Goal: Book appointment/travel/reservation

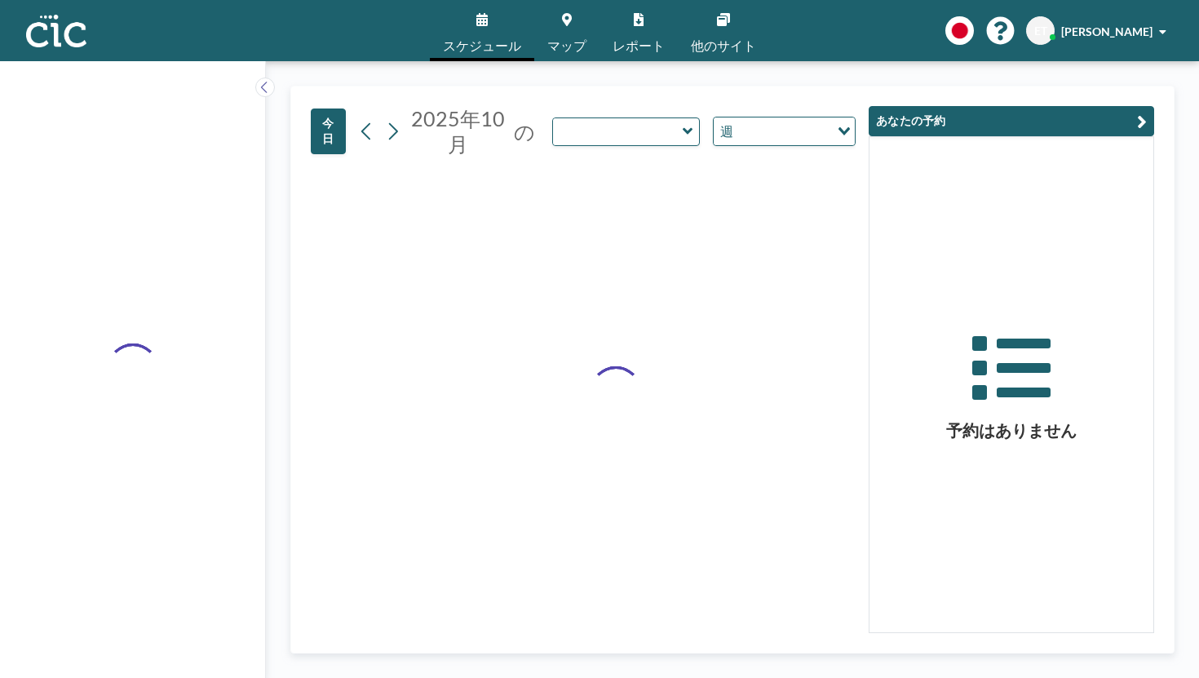
type input "Sumire"
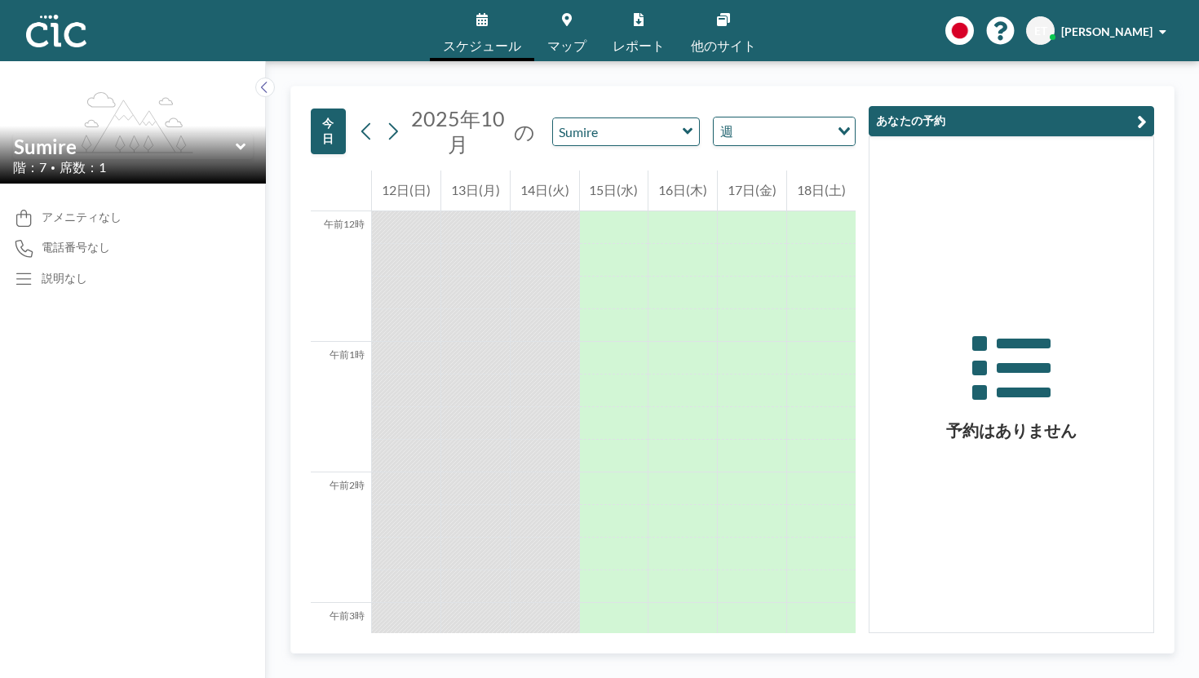
click at [683, 123] on icon at bounding box center [688, 131] width 11 height 16
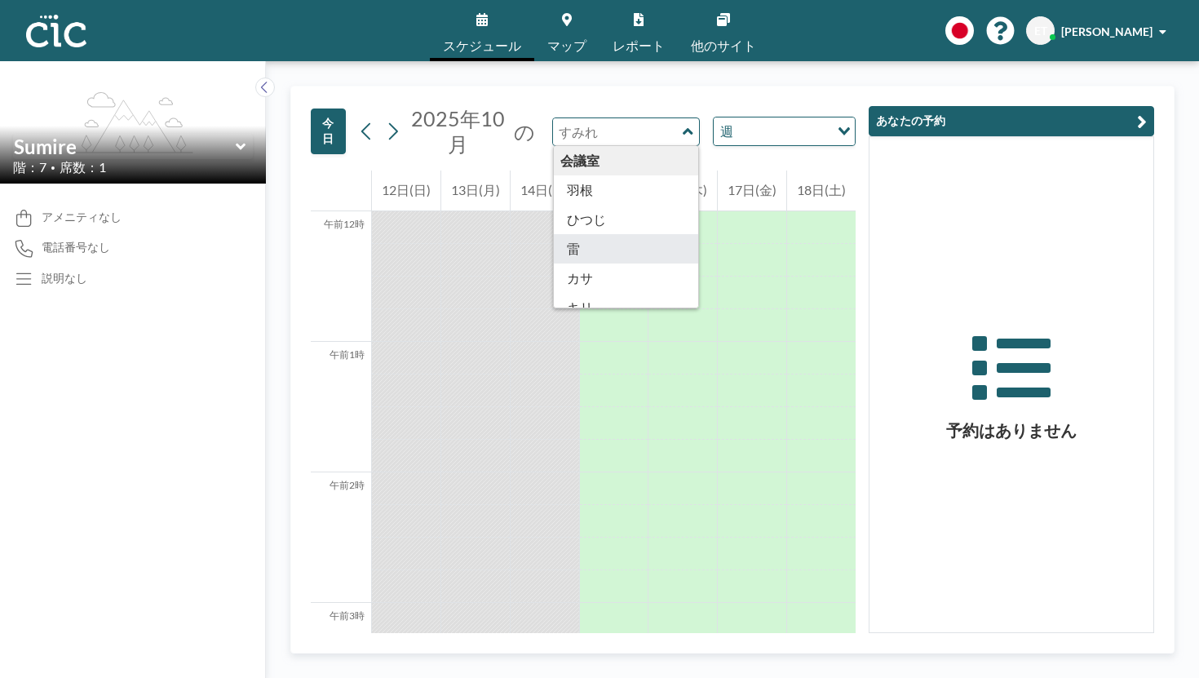
type input "Kaminari"
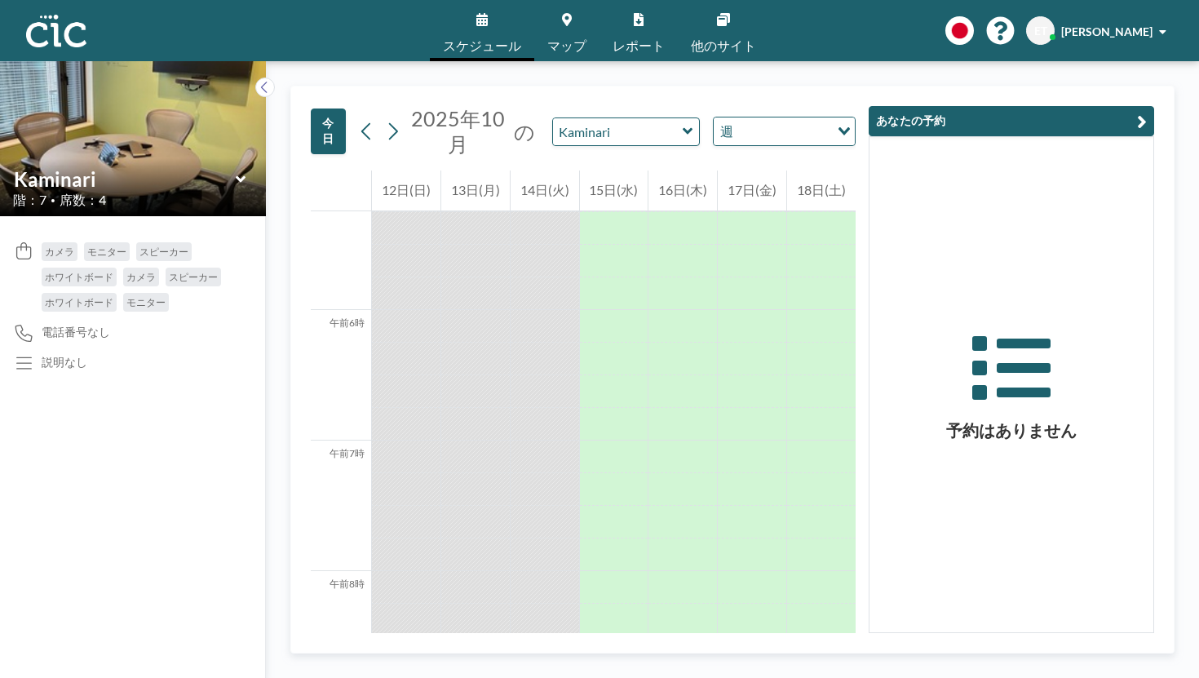
scroll to position [699, 0]
click at [682, 128] on icon at bounding box center [687, 131] width 10 height 7
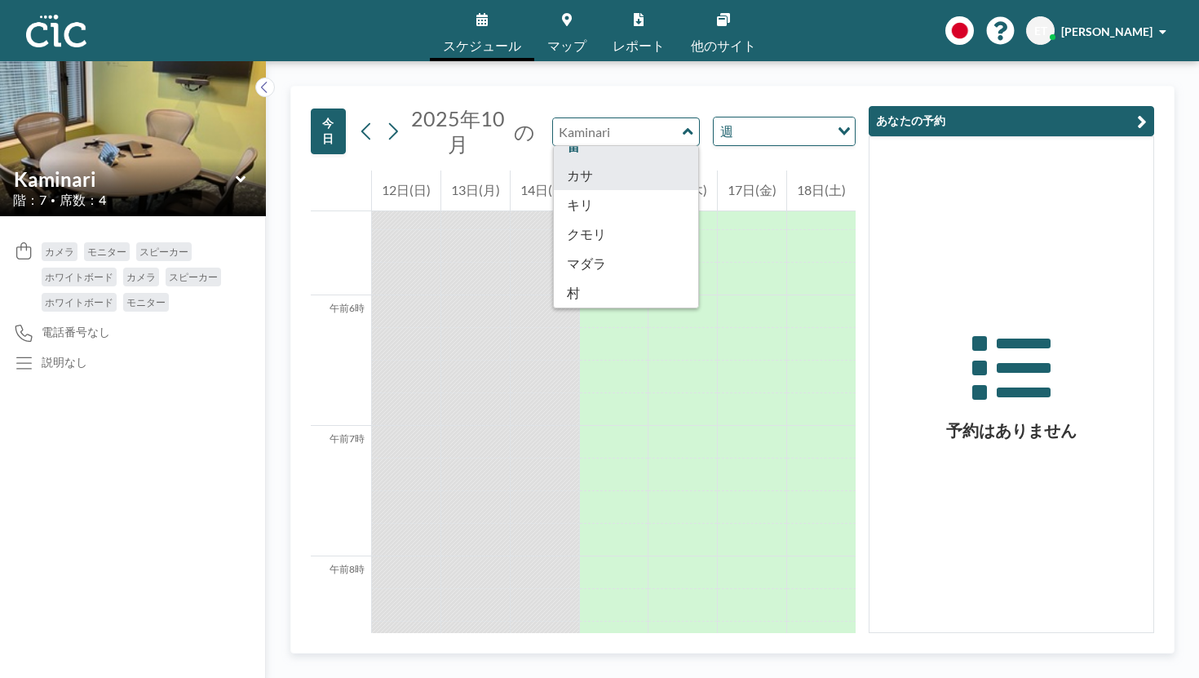
scroll to position [170, 0]
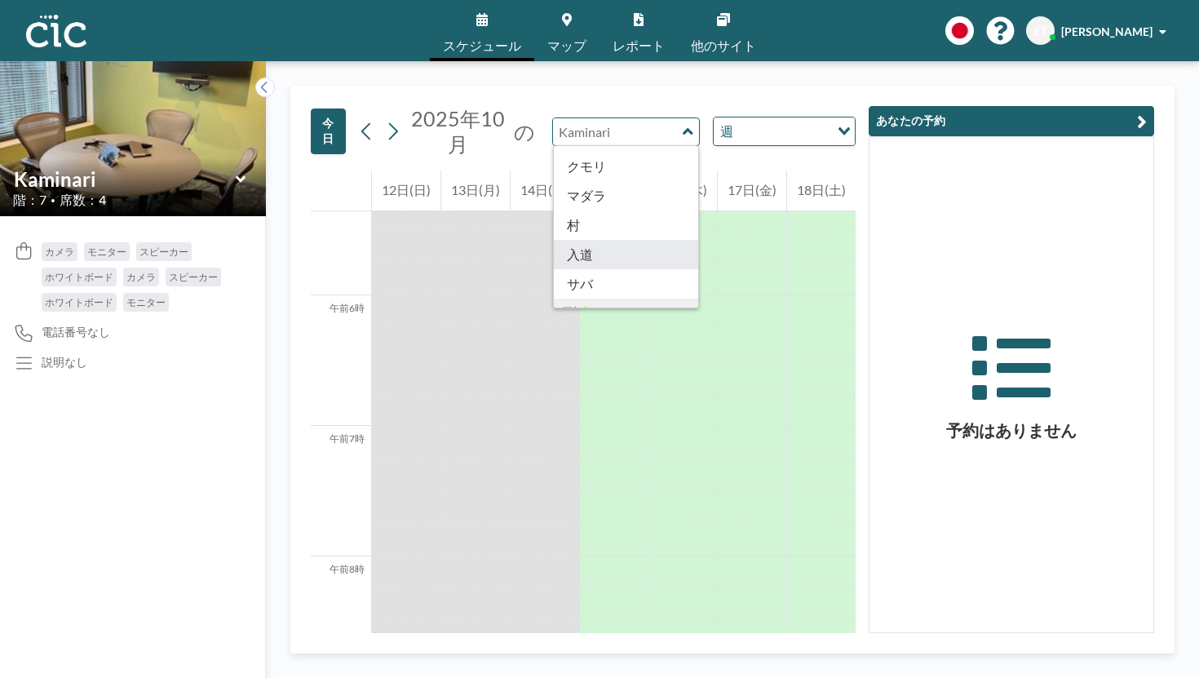
type input "Nyudo"
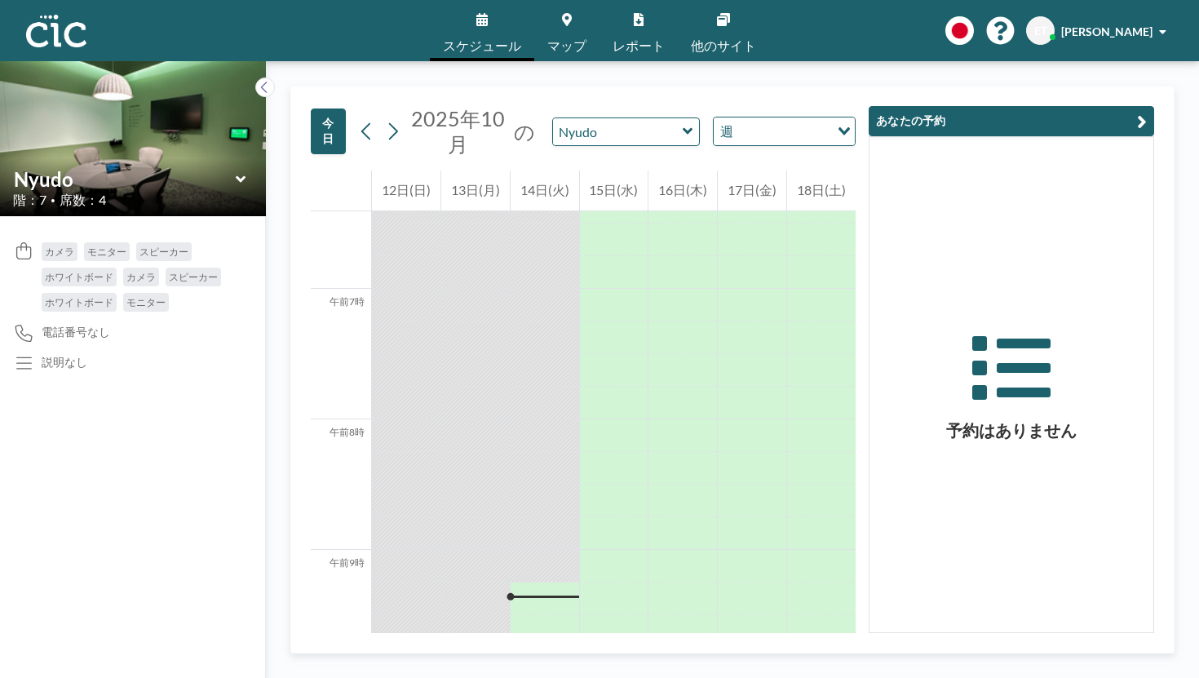
scroll to position [835, 0]
click at [683, 123] on icon at bounding box center [688, 131] width 11 height 16
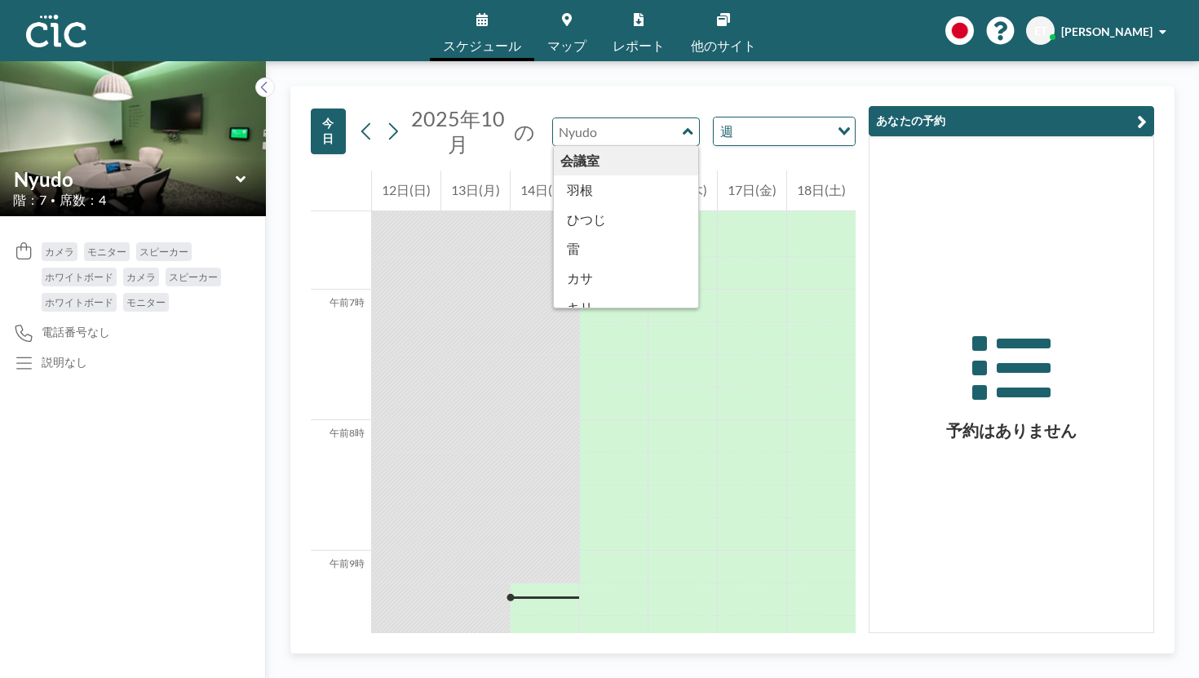
type input "Kumori"
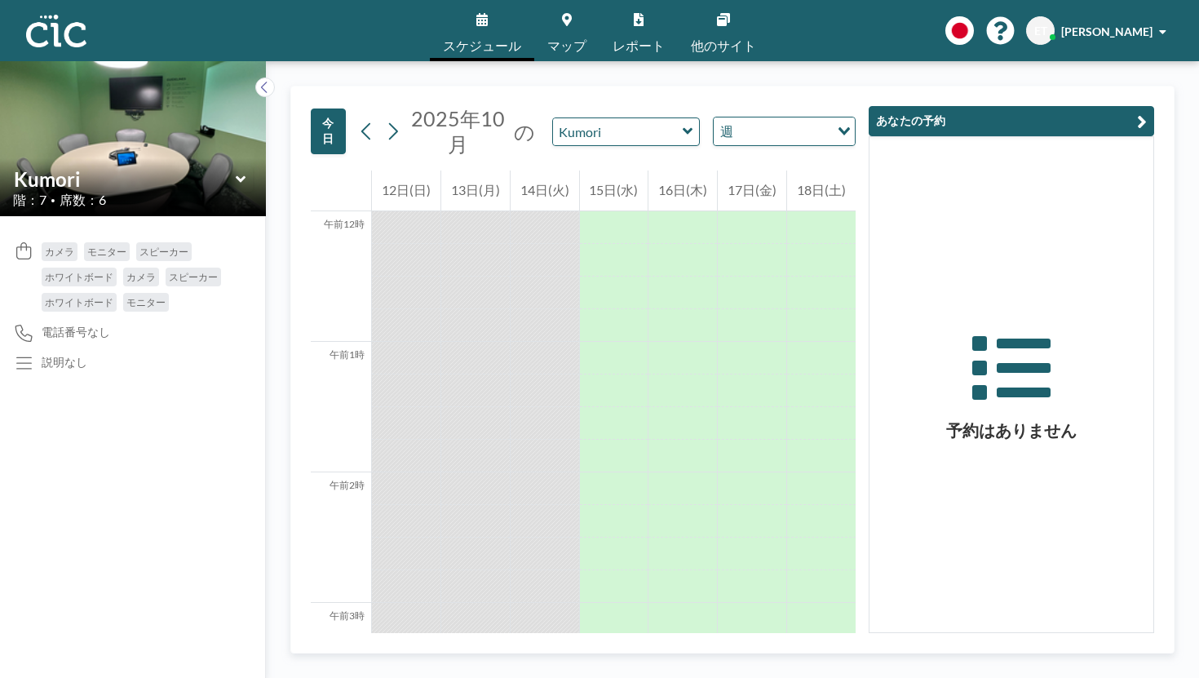
click at [594, 117] on div "Kumori" at bounding box center [626, 131] width 148 height 29
click at [683, 123] on icon at bounding box center [688, 131] width 11 height 16
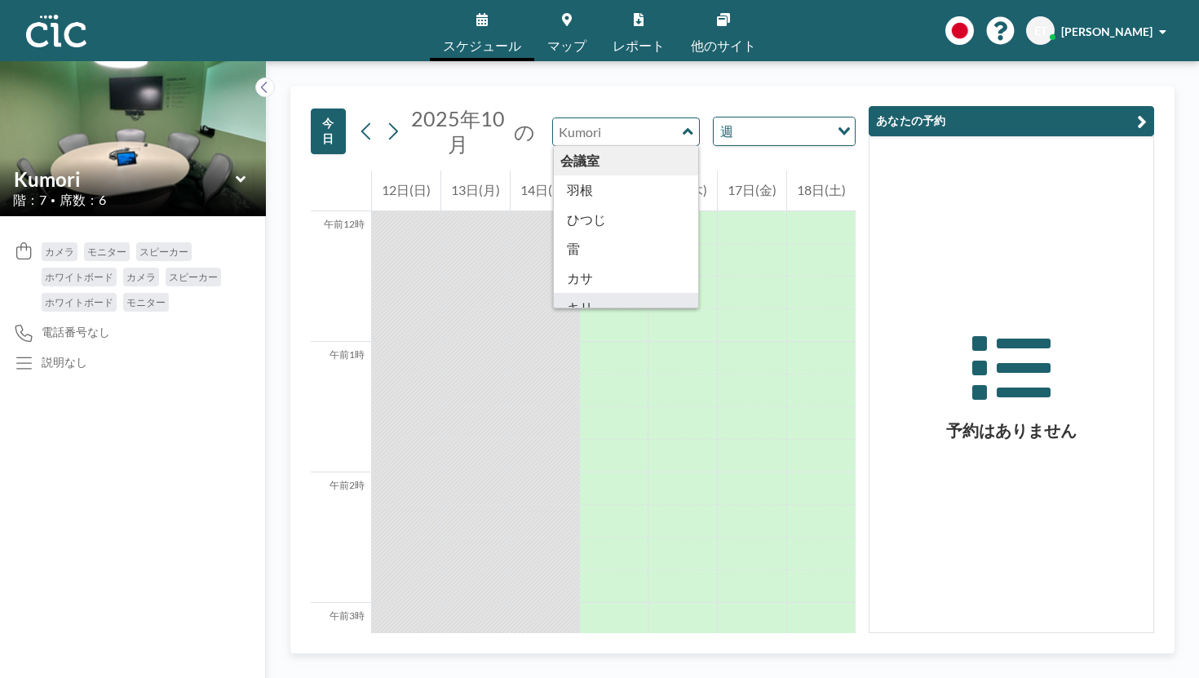
type input "Kiri"
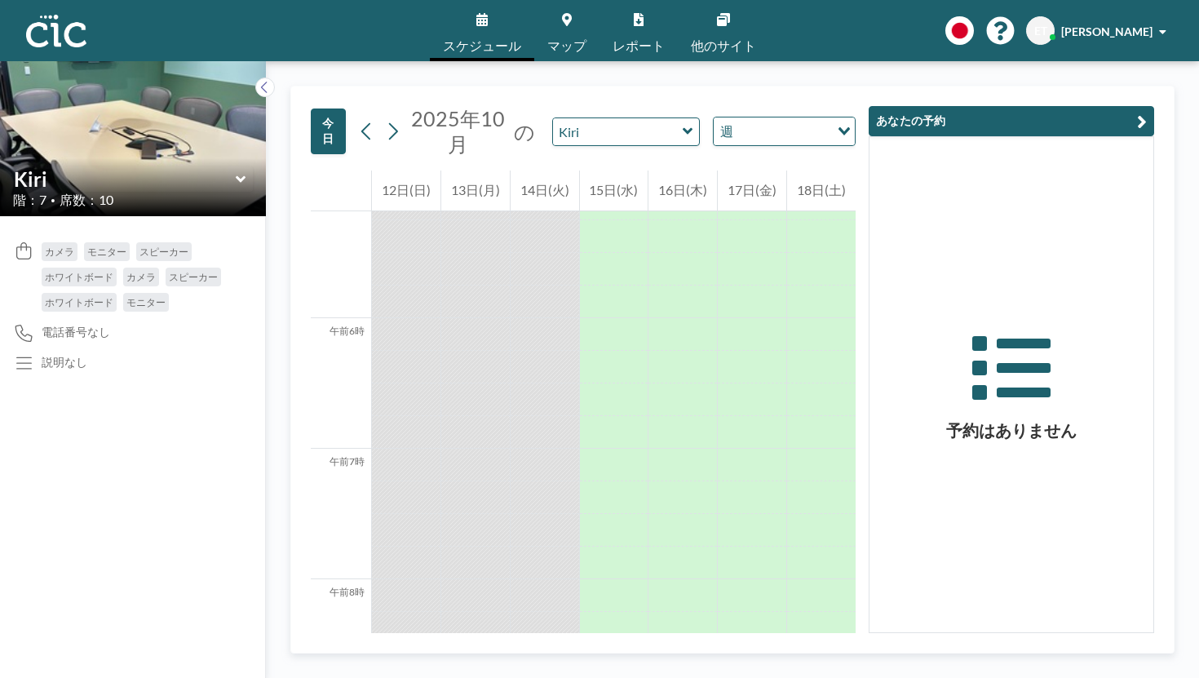
scroll to position [843, 0]
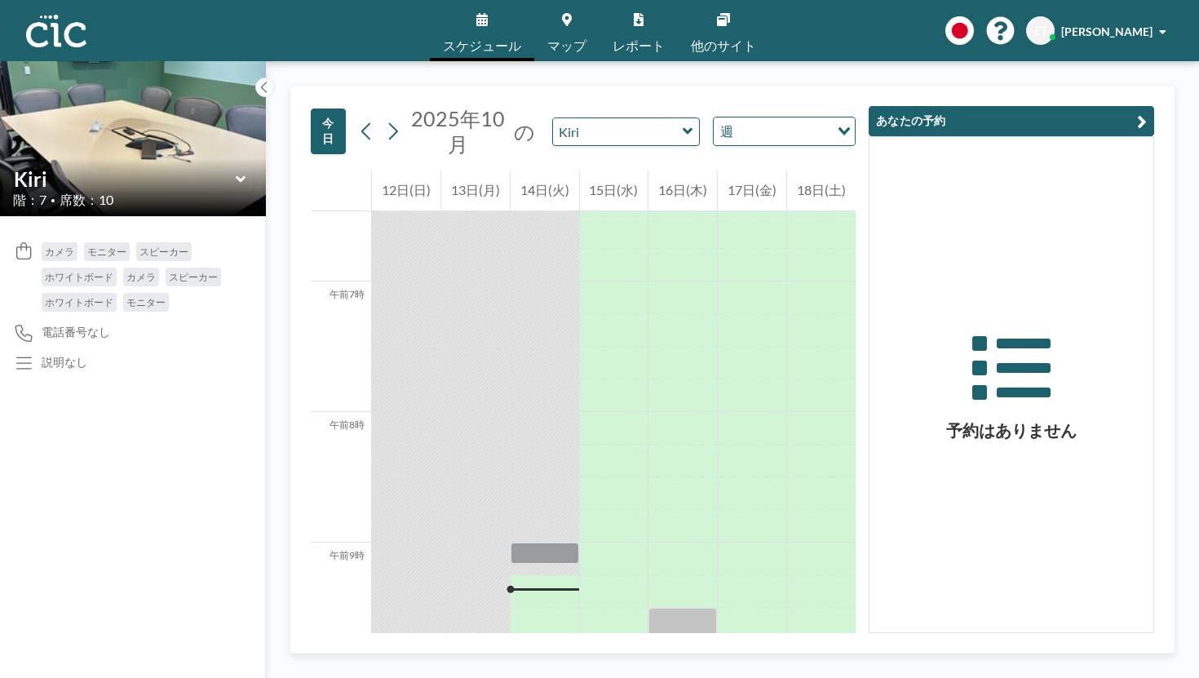
click at [683, 123] on icon at bounding box center [688, 131] width 11 height 16
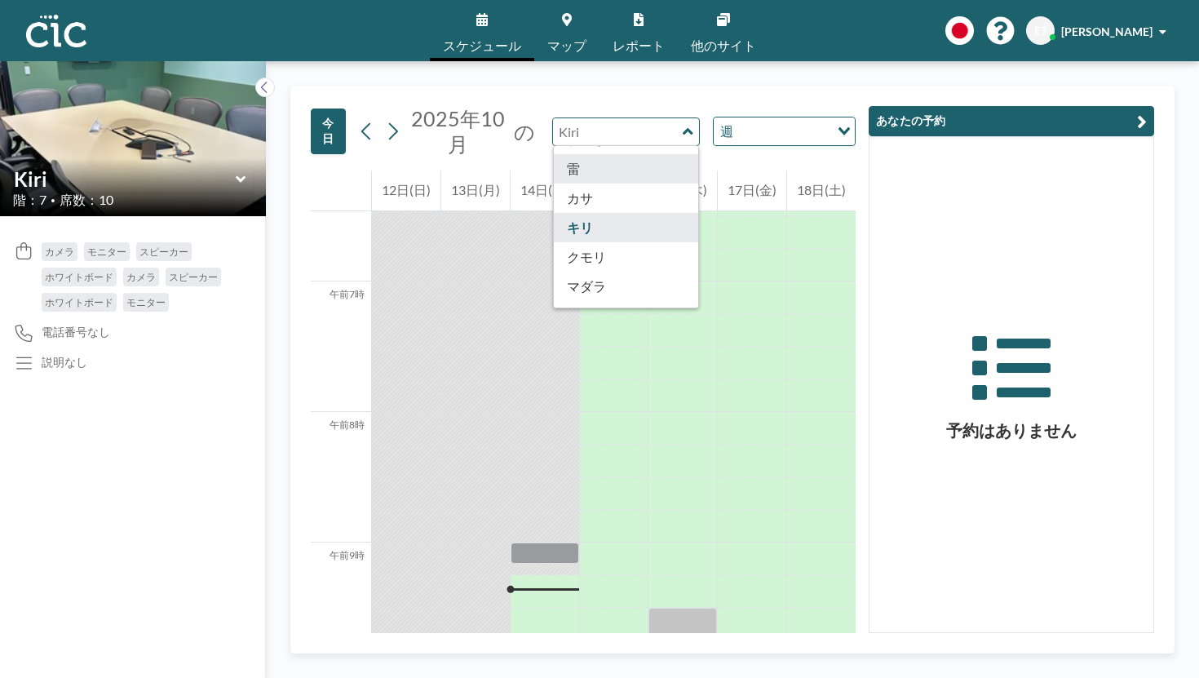
scroll to position [126, 0]
type input "Saba"
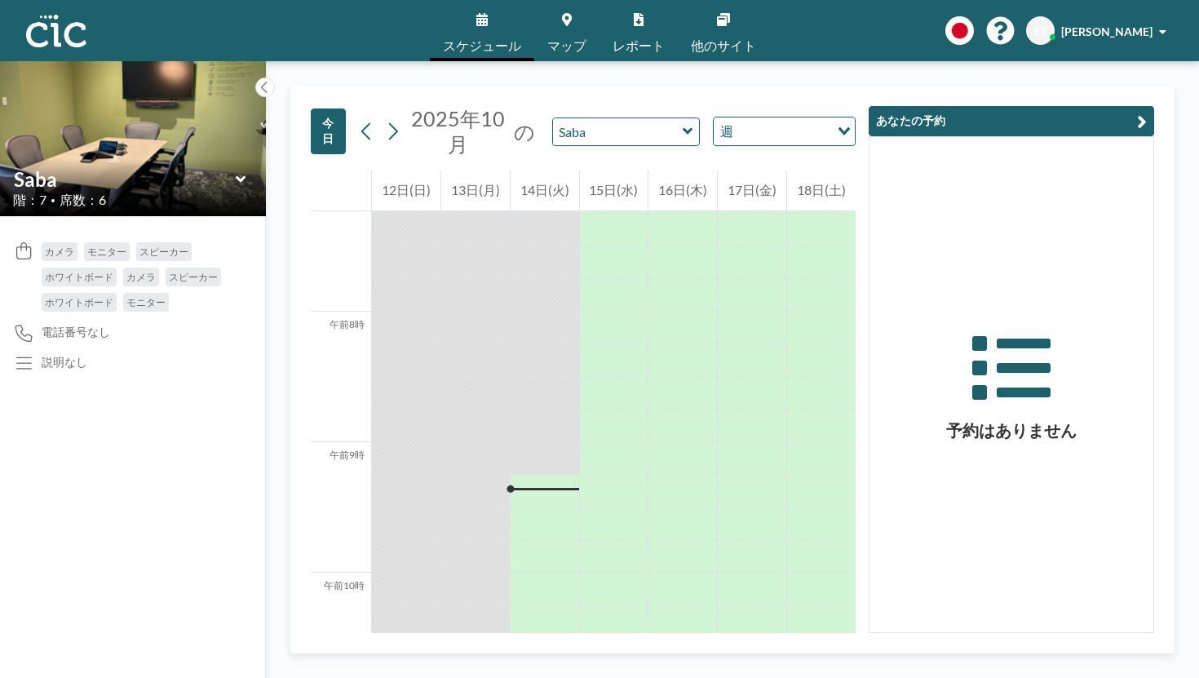
scroll to position [919, 0]
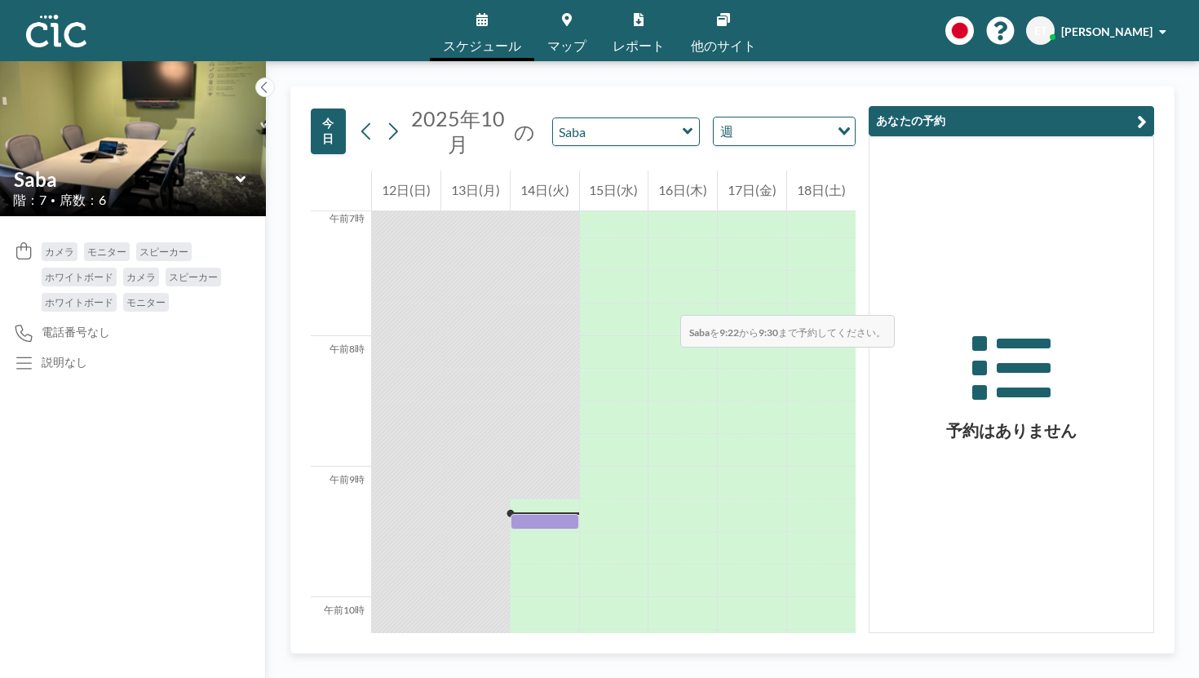
click at [537, 514] on div at bounding box center [544, 521] width 68 height 15
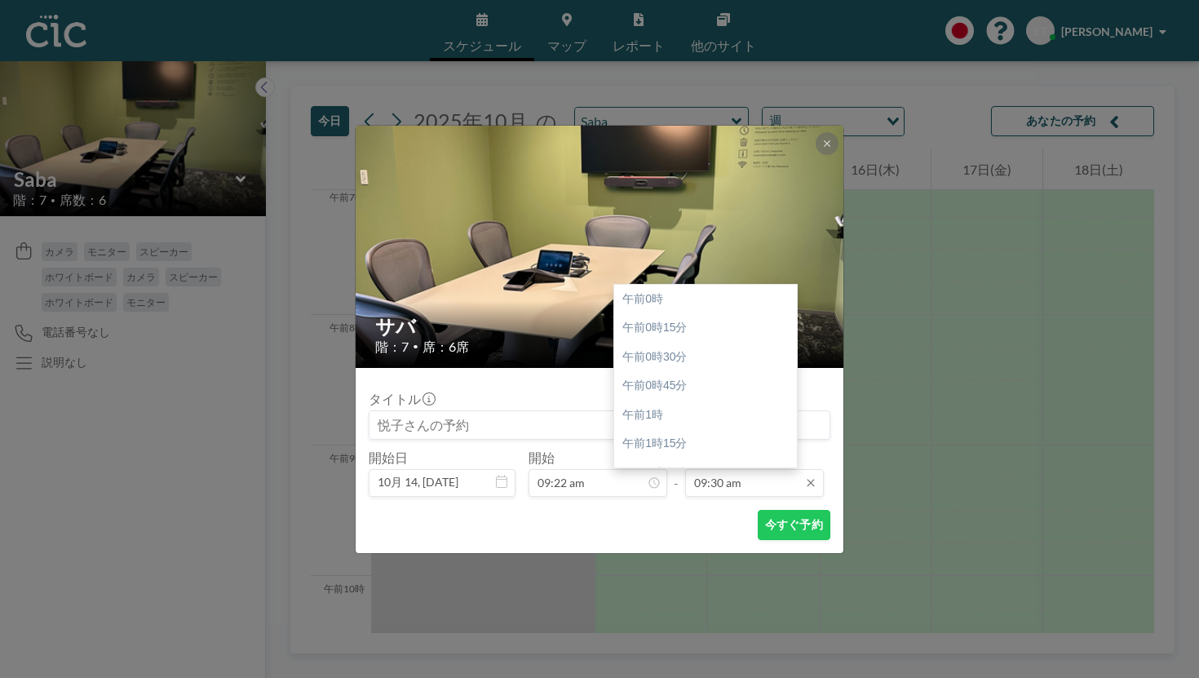
scroll to position [989, 0]
click at [727, 469] on input "09:30 am" at bounding box center [754, 483] width 139 height 28
click at [681, 518] on div "午前11時" at bounding box center [705, 532] width 183 height 29
type input "11:00 am"
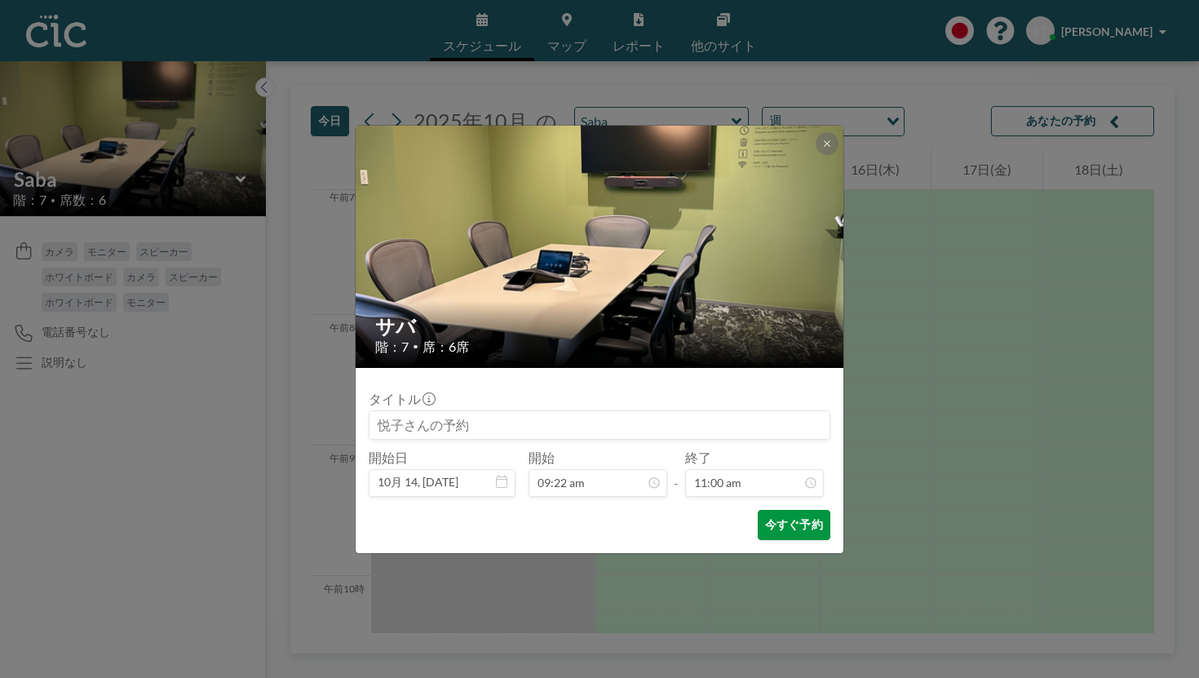
click at [765, 517] on font "今すぐ予約" at bounding box center [794, 524] width 58 height 14
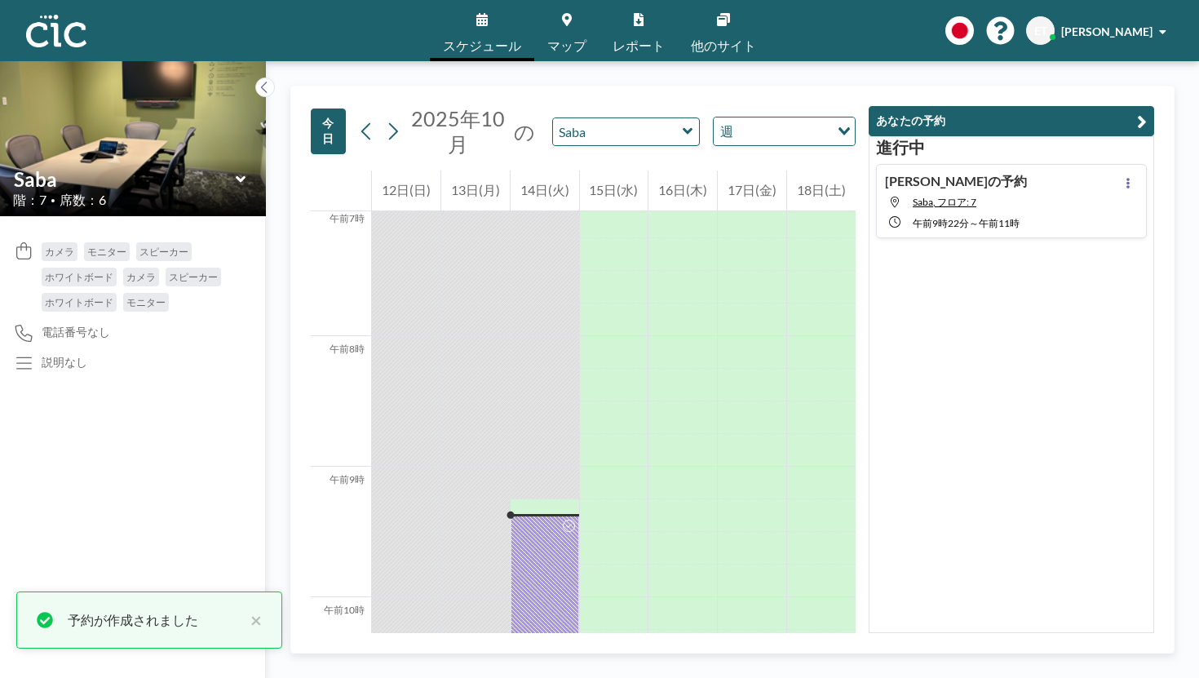
scroll to position [919, 0]
